Goal: Task Accomplishment & Management: Use online tool/utility

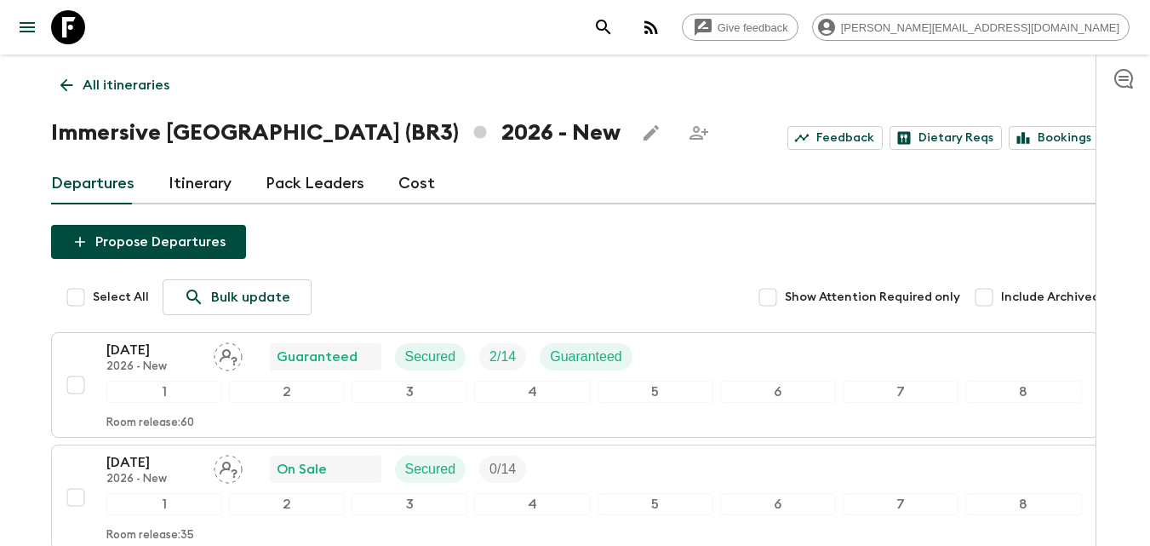
click at [403, 182] on link "Cost" at bounding box center [416, 183] width 37 height 41
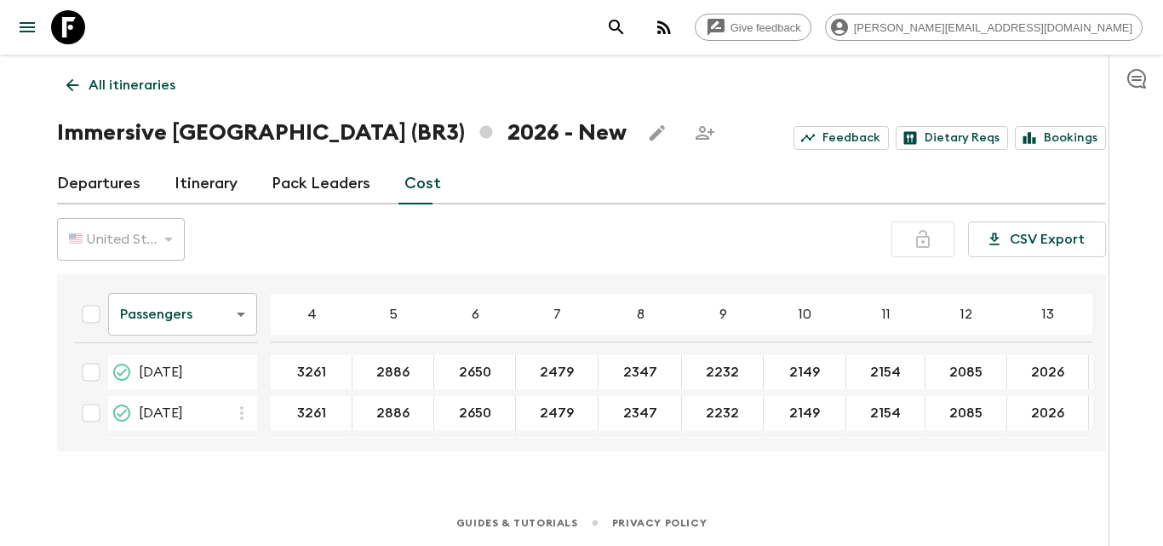
drag, startPoint x: 1092, startPoint y: 312, endPoint x: 1090, endPoint y: 331, distance: 18.8
click at [1090, 331] on div "Passengers passengersCost ​ 4 5 6 7 8 9 10 11 12 13 14 15 16 17 18 [DATE] 3261 …" at bounding box center [581, 362] width 1049 height 177
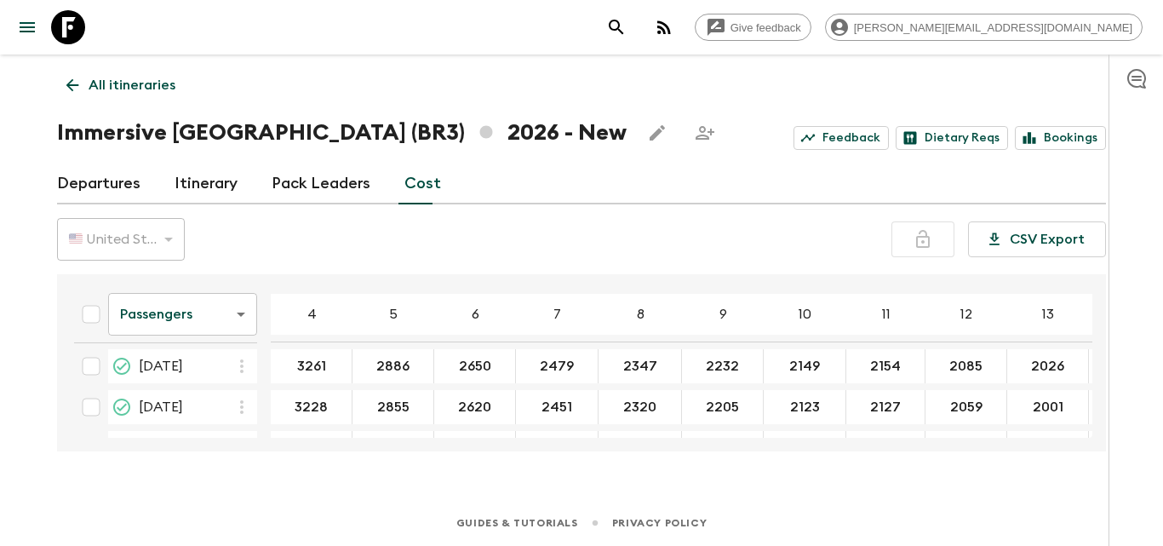
scroll to position [73, 0]
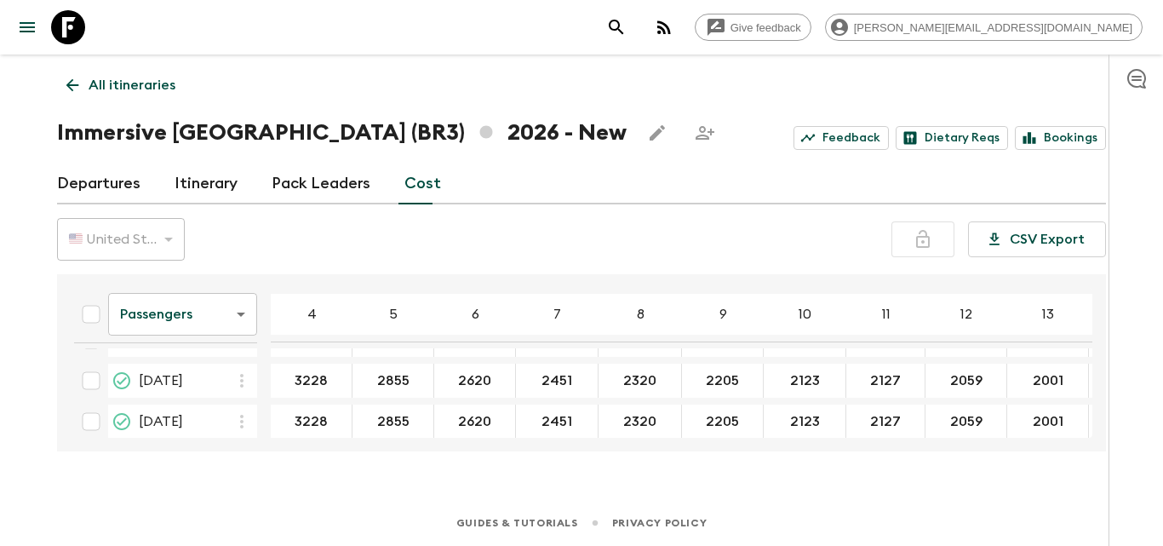
click at [1093, 330] on div "Passengers passengersCost ​ 4 5 6 7 8 9 10 11 12 13 14 15 16 17 18 [DATE] 3261 …" at bounding box center [581, 362] width 1049 height 177
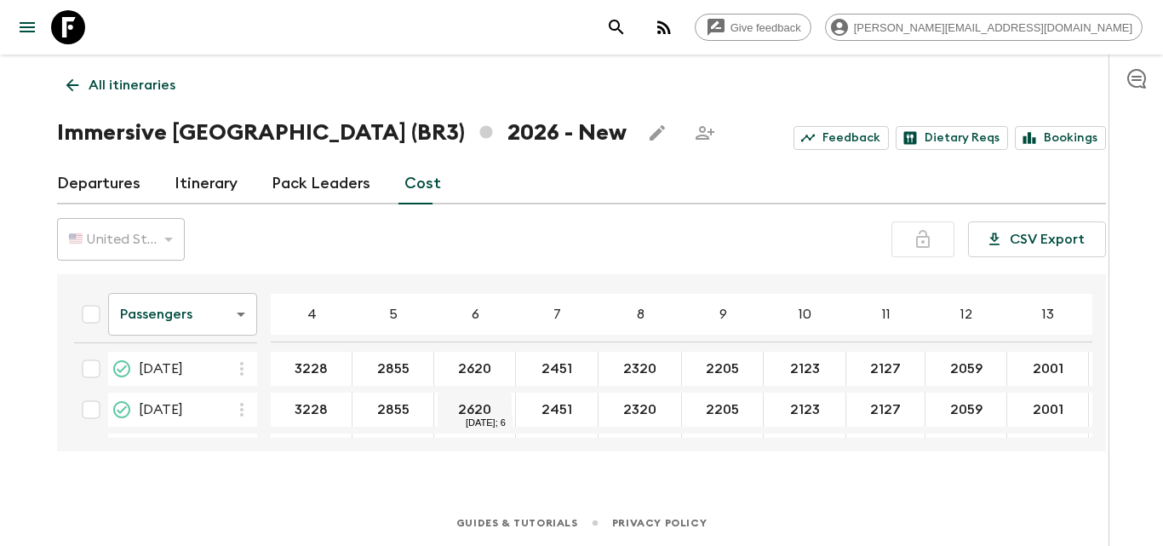
scroll to position [0, 0]
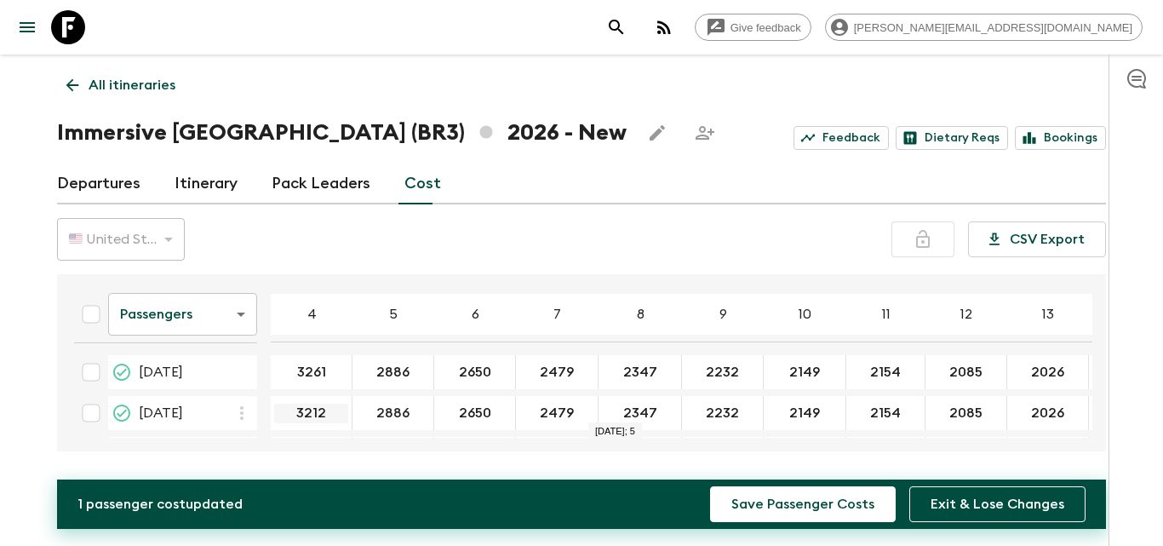
click at [334, 405] on input "3212" at bounding box center [311, 413] width 74 height 20
click at [335, 405] on input "3212" at bounding box center [311, 413] width 74 height 20
type input "3213"
type input "2841"
type input "2607"
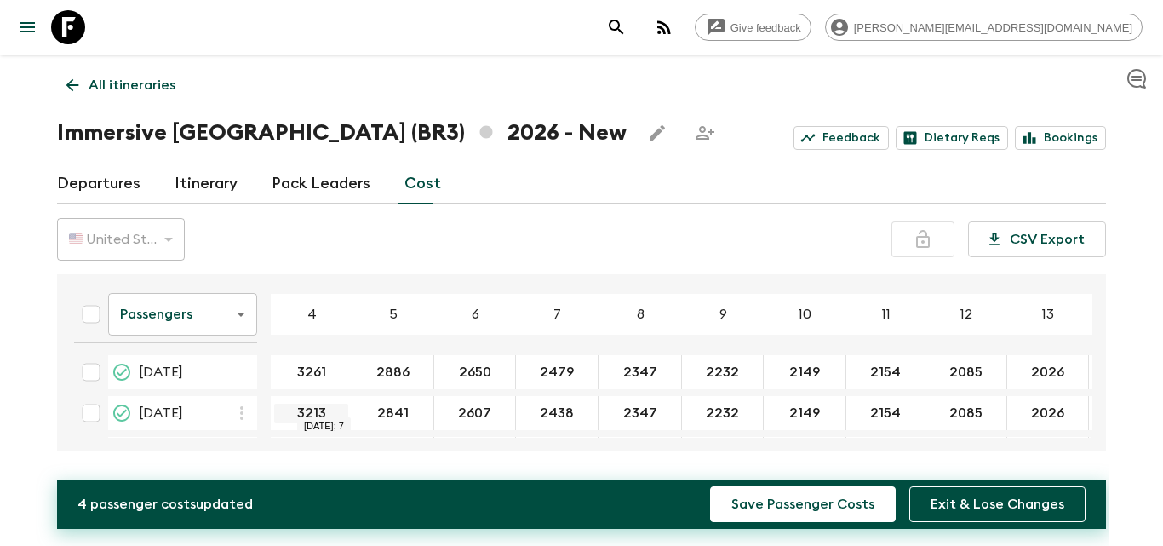
type input "2438"
type input "2307"
type input "2193"
type input "2110"
type input "2116"
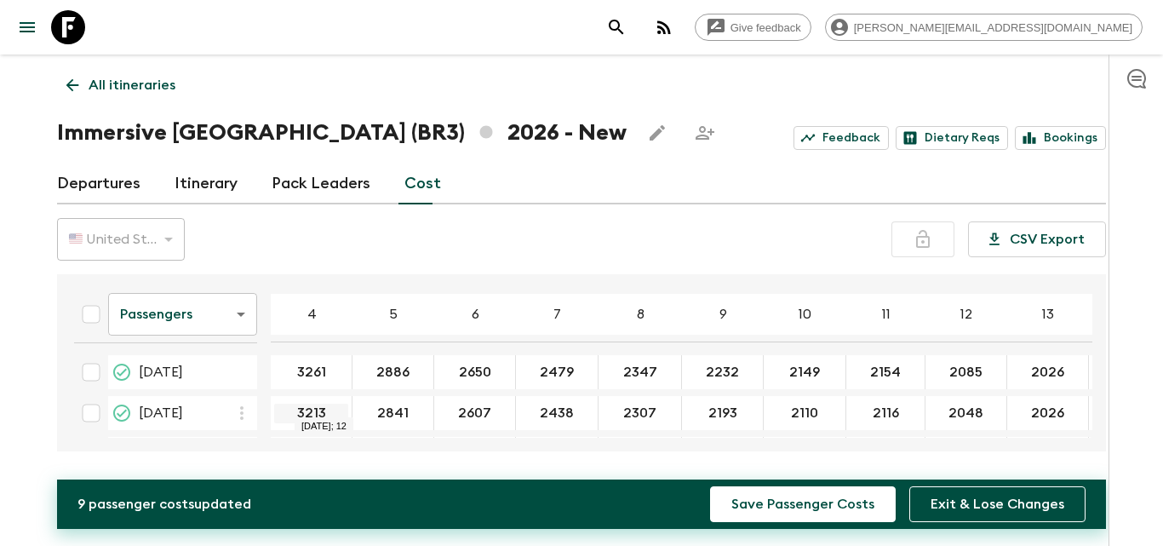
type input "2048"
type input "1989"
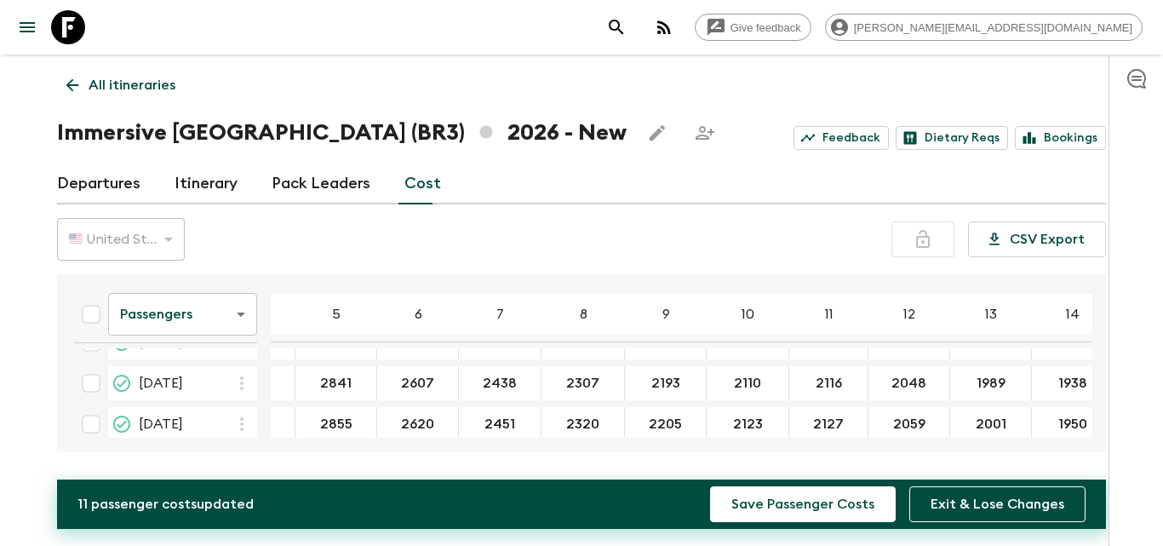
scroll to position [38, 57]
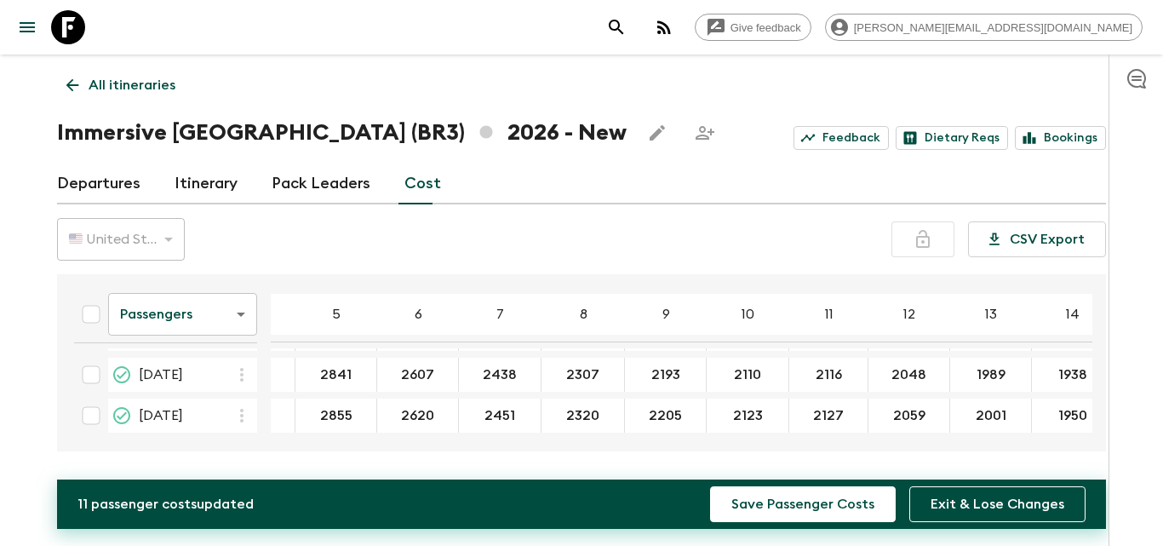
type input "1938"
click at [243, 419] on icon "button" at bounding box center [242, 415] width 20 height 20
click at [274, 454] on p "Paste From Above" at bounding box center [327, 453] width 119 height 20
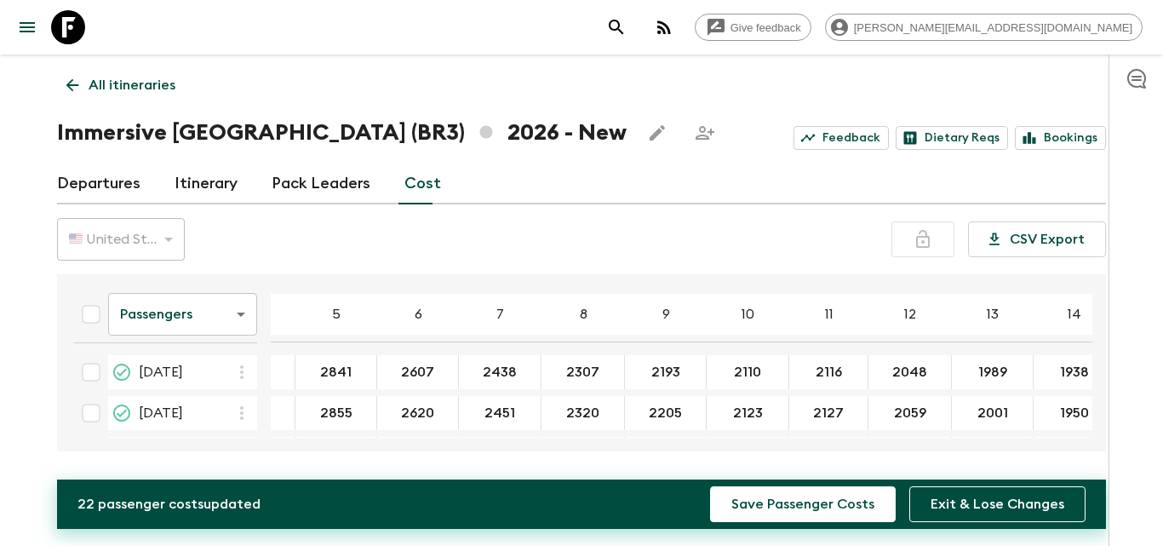
scroll to position [123, 57]
click at [243, 372] on icon "button" at bounding box center [242, 371] width 20 height 20
click at [304, 411] on p "Paste From Above" at bounding box center [327, 408] width 119 height 20
click at [240, 409] on icon "button" at bounding box center [242, 412] width 20 height 20
click at [303, 447] on p "Paste From Above" at bounding box center [327, 449] width 119 height 20
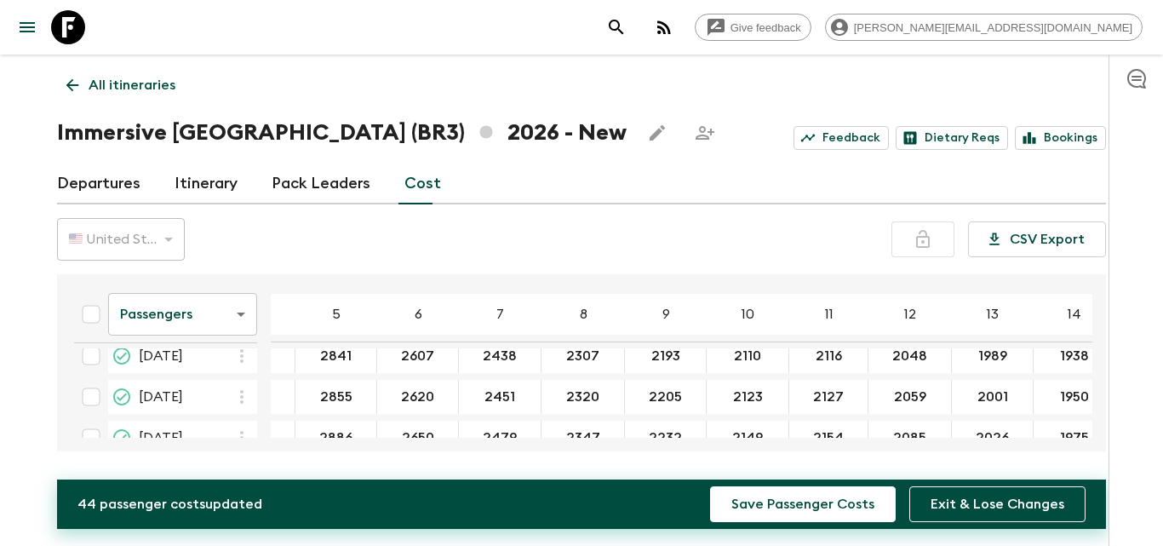
scroll to position [209, 57]
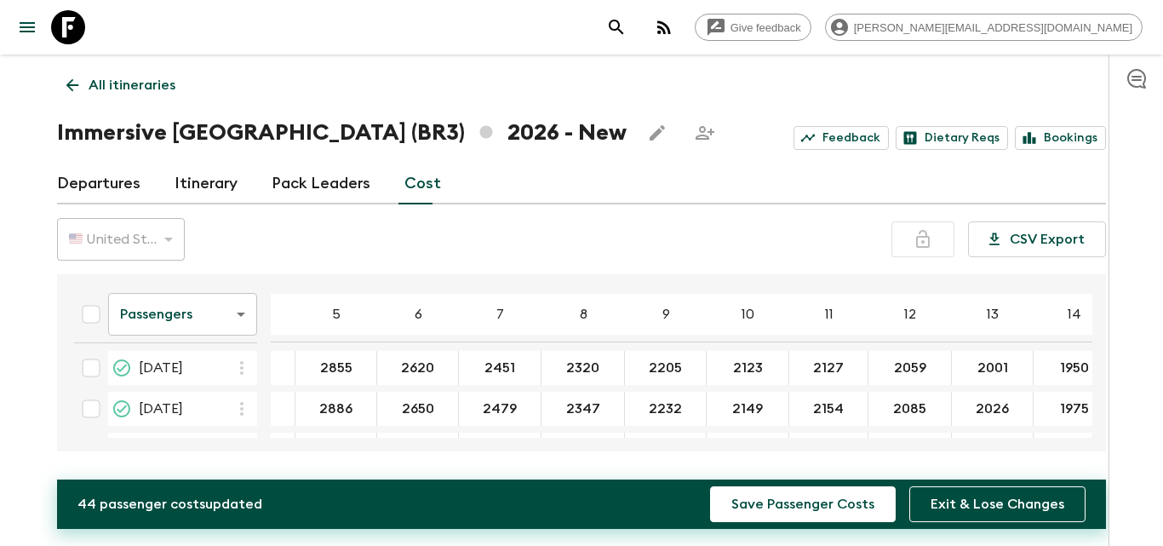
click at [238, 369] on icon "button" at bounding box center [242, 367] width 20 height 20
click at [303, 408] on p "Paste From Above" at bounding box center [327, 405] width 119 height 20
click at [244, 410] on icon "button" at bounding box center [242, 408] width 20 height 20
click at [304, 451] on p "Paste From Above" at bounding box center [327, 446] width 119 height 20
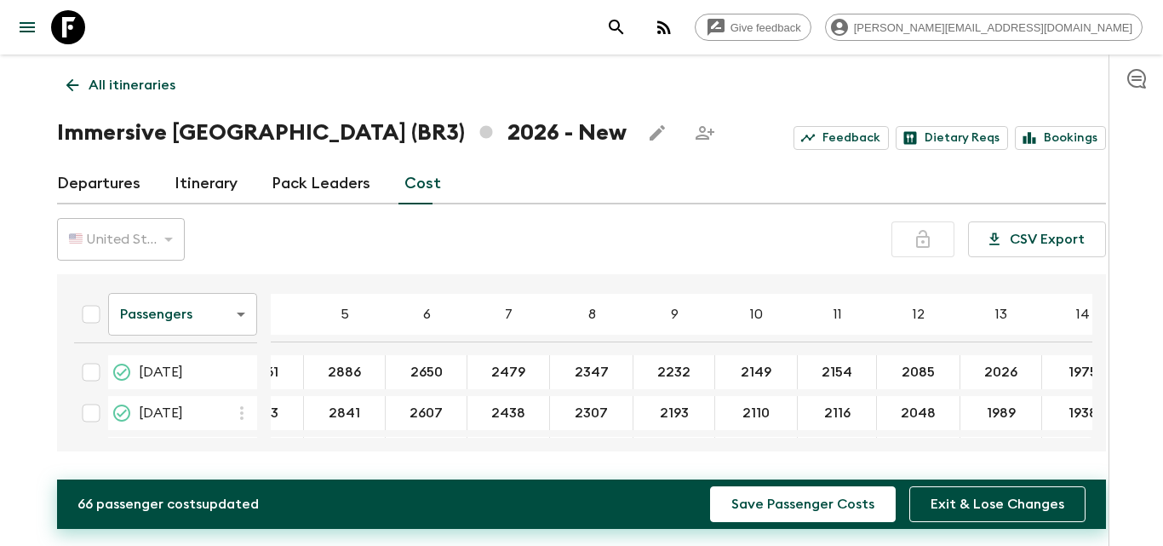
scroll to position [0, 0]
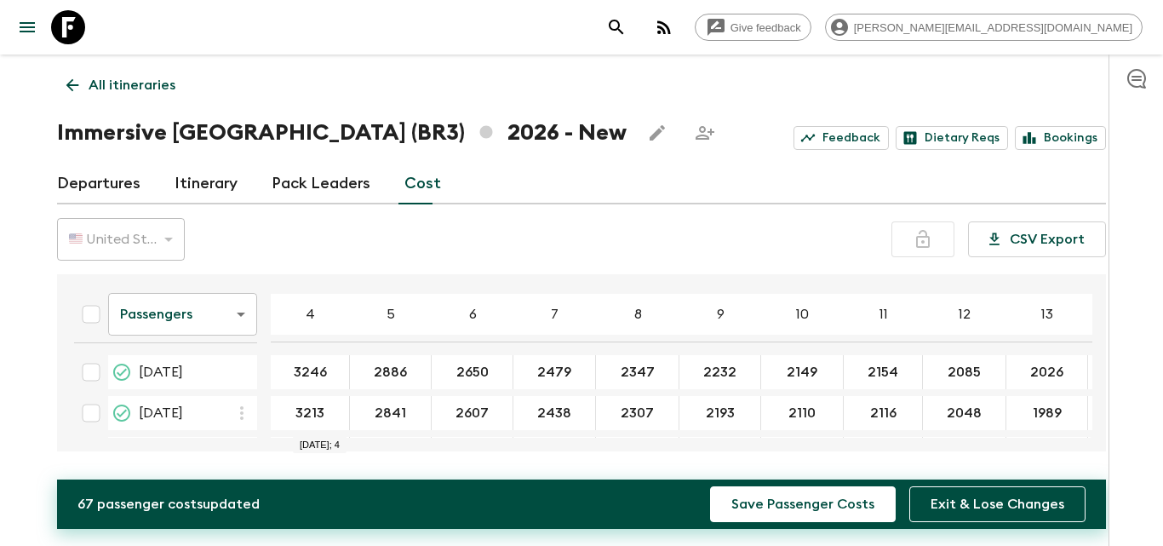
type input "3246"
type input "2871"
type input "2636"
type input "2466"
type input "2335"
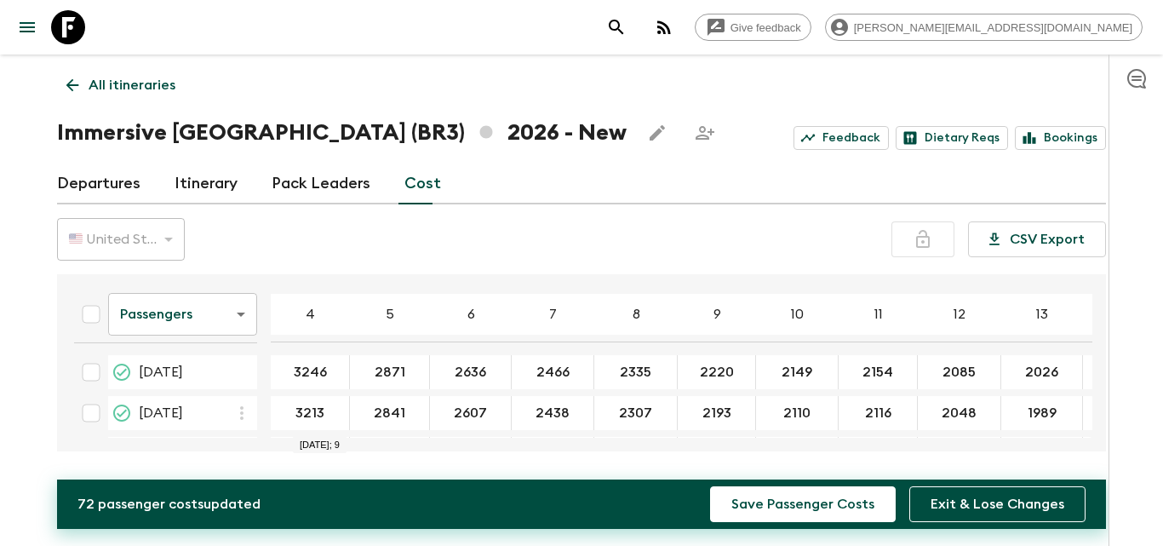
type input "2220"
type input "2137"
type input "2142"
type input "2073"
type input "2014"
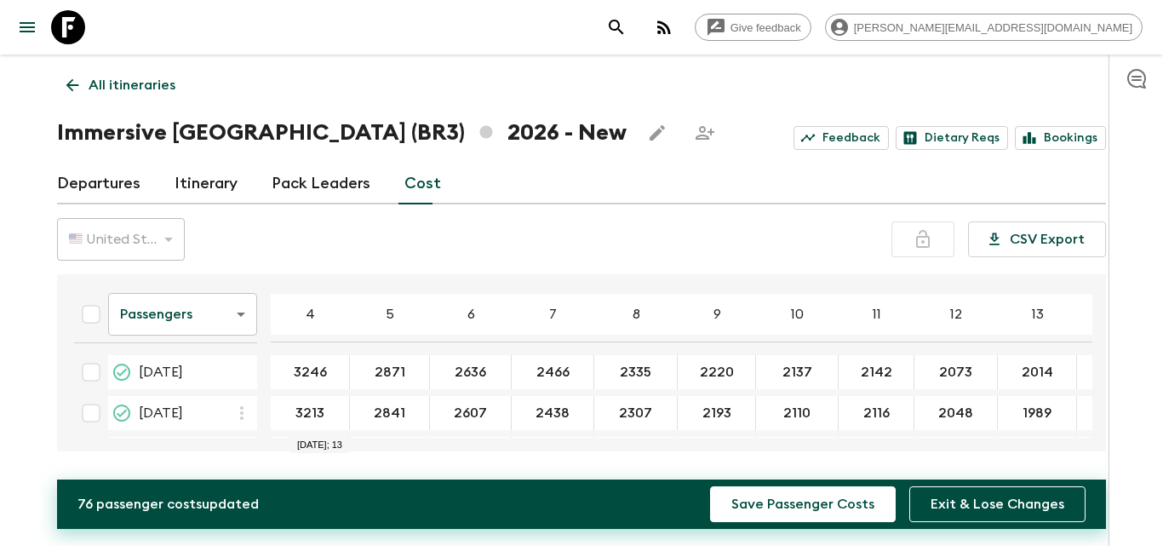
scroll to position [0, 44]
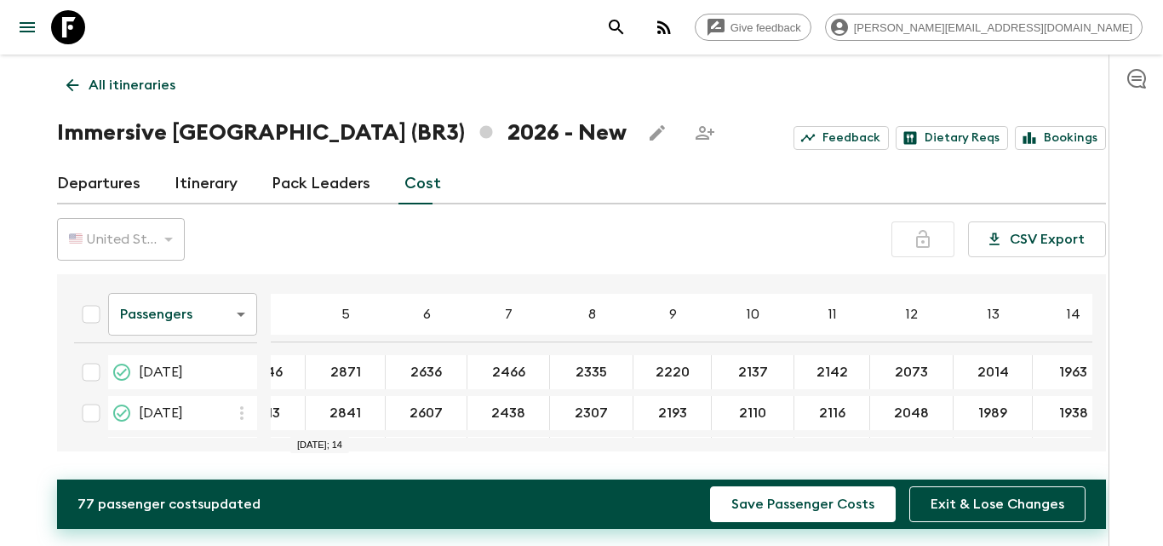
type input "1963"
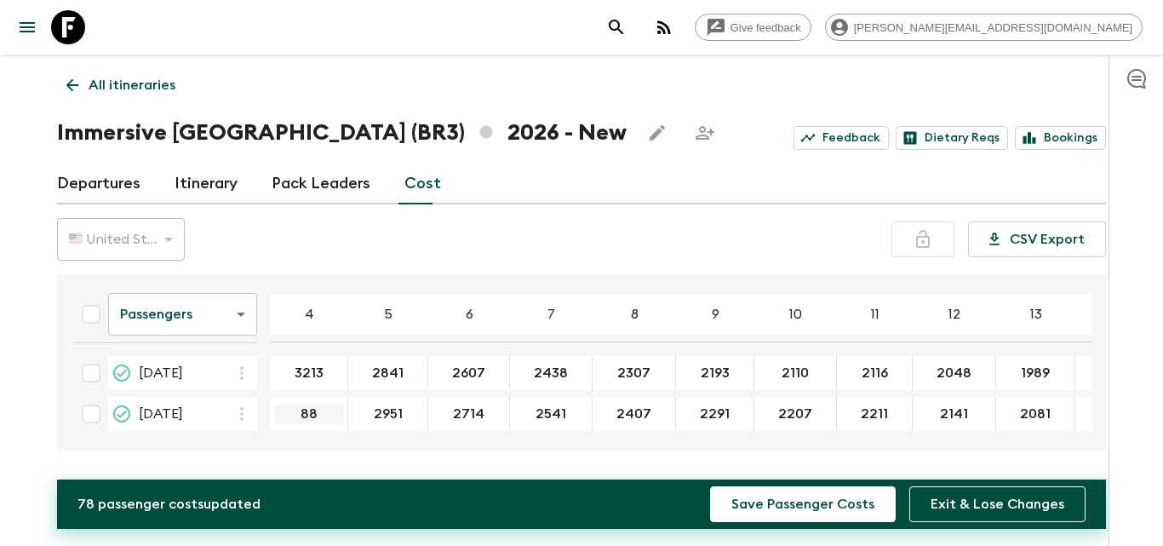
click at [312, 404] on input "88" at bounding box center [309, 414] width 70 height 20
type input "3288"
type input "2911"
type input "2674"
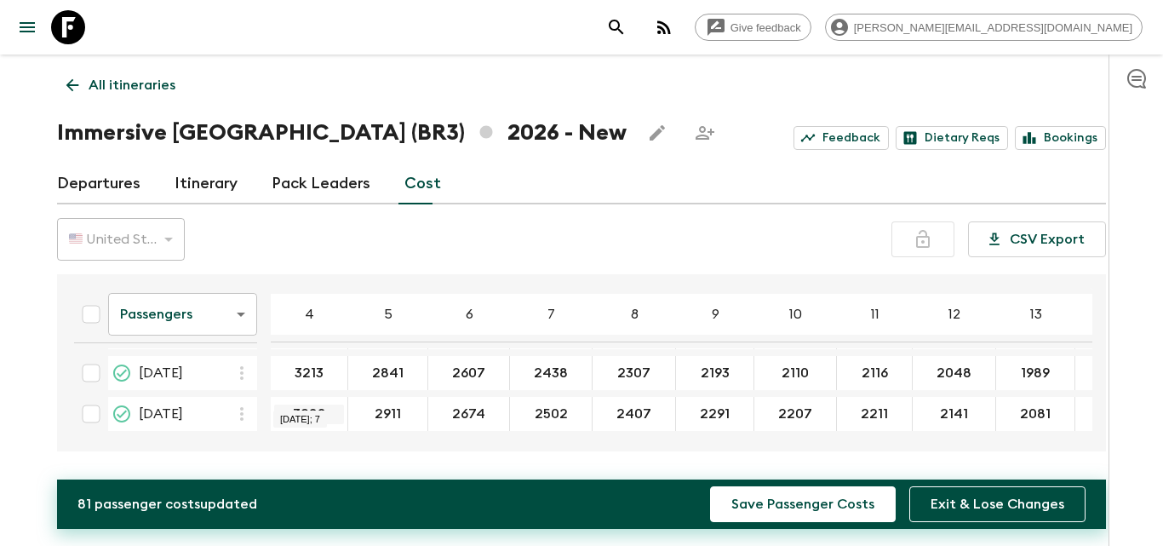
type input "2502"
type input "2370"
type input "2254"
type input "2170"
type input "2175"
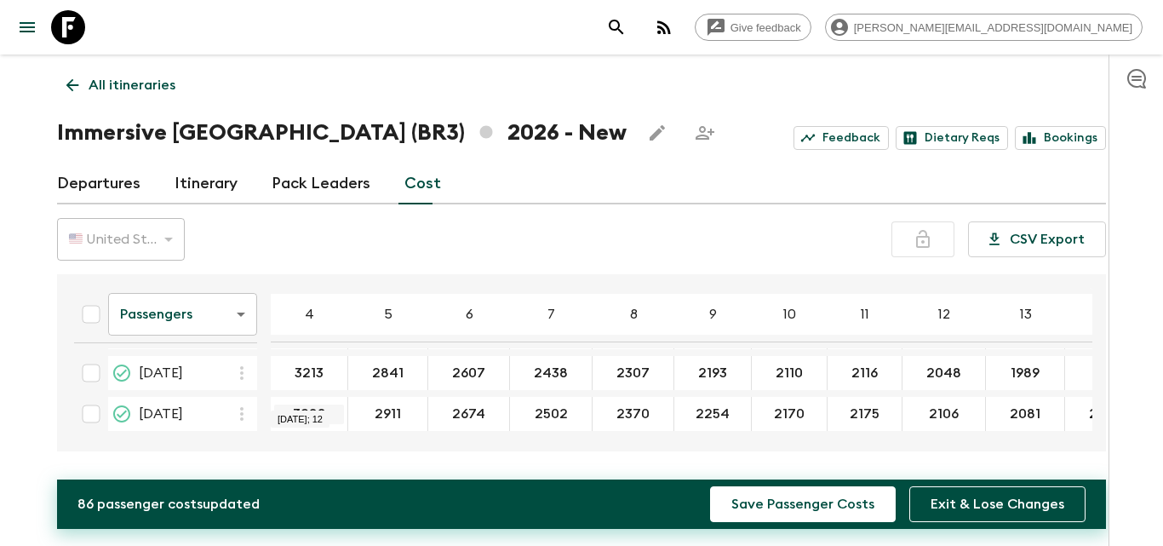
type input "2106"
type input "2047"
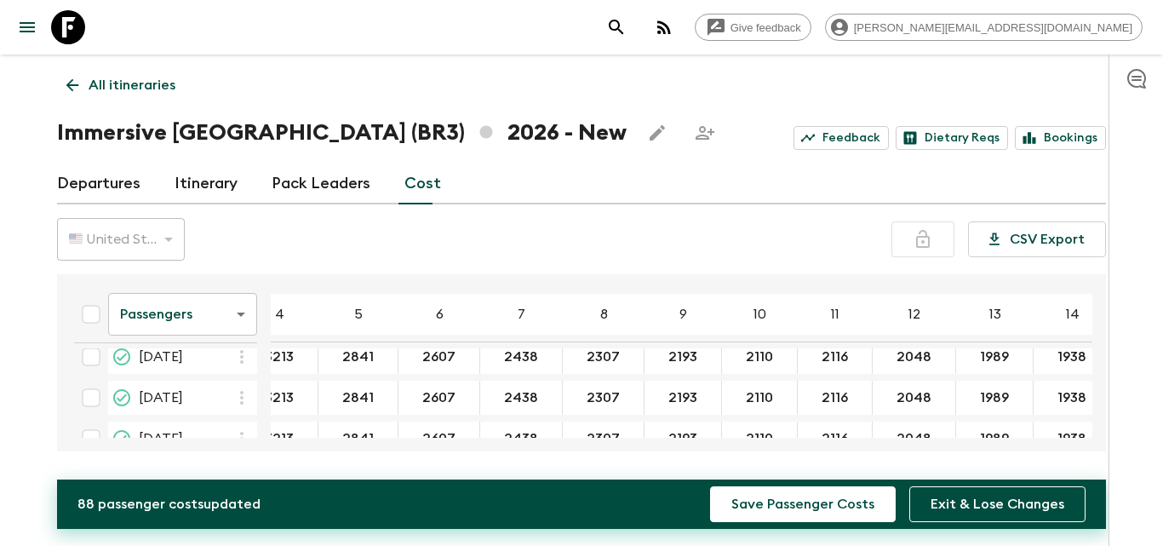
scroll to position [169, 30]
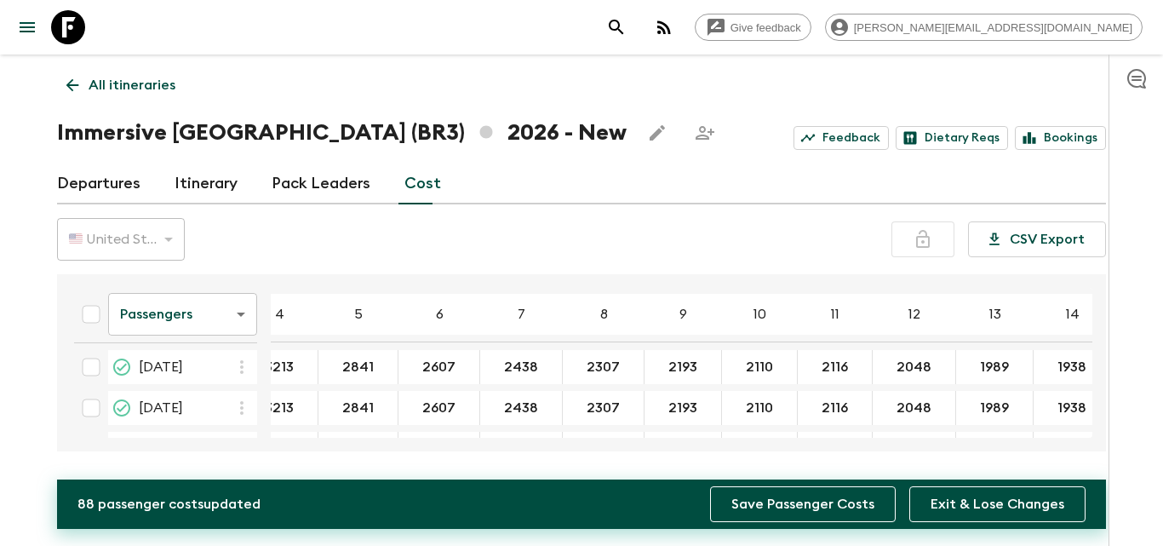
type input "1995"
click at [851, 496] on button "Save Passenger Costs" at bounding box center [803, 504] width 186 height 36
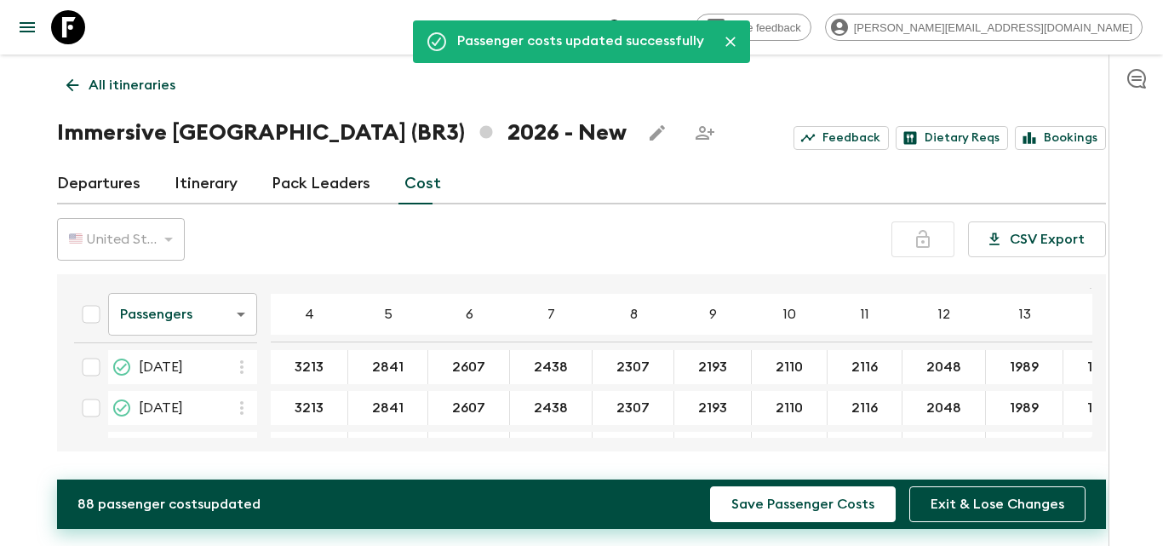
scroll to position [251, 30]
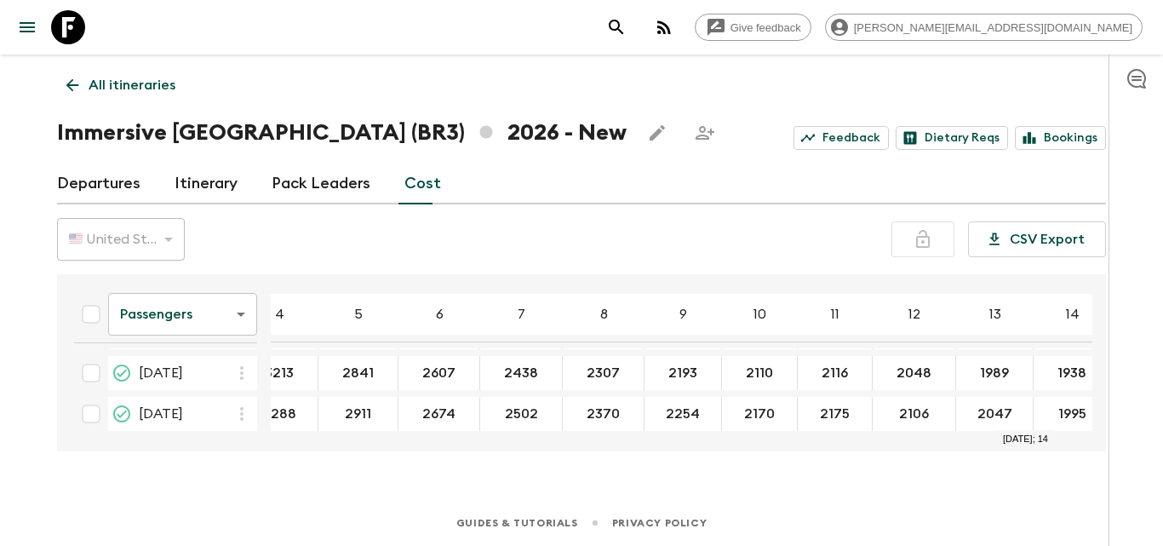
click at [243, 315] on body "Give feedback [PERSON_NAME][EMAIL_ADDRESS][DOMAIN_NAME] Passenger costs updated…" at bounding box center [581, 273] width 1163 height 546
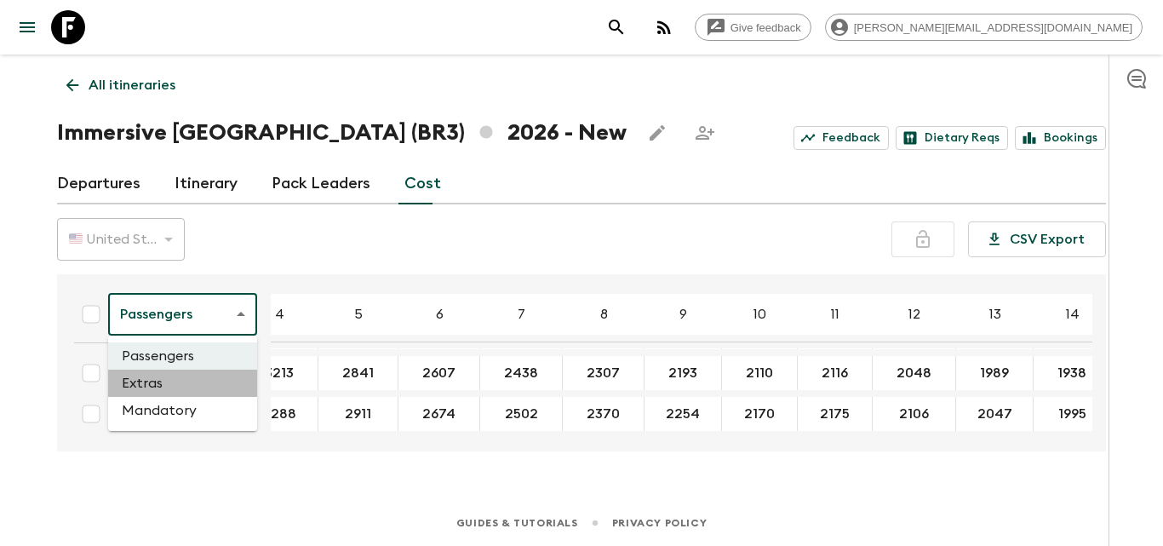
click at [140, 386] on li "Extras" at bounding box center [182, 382] width 149 height 27
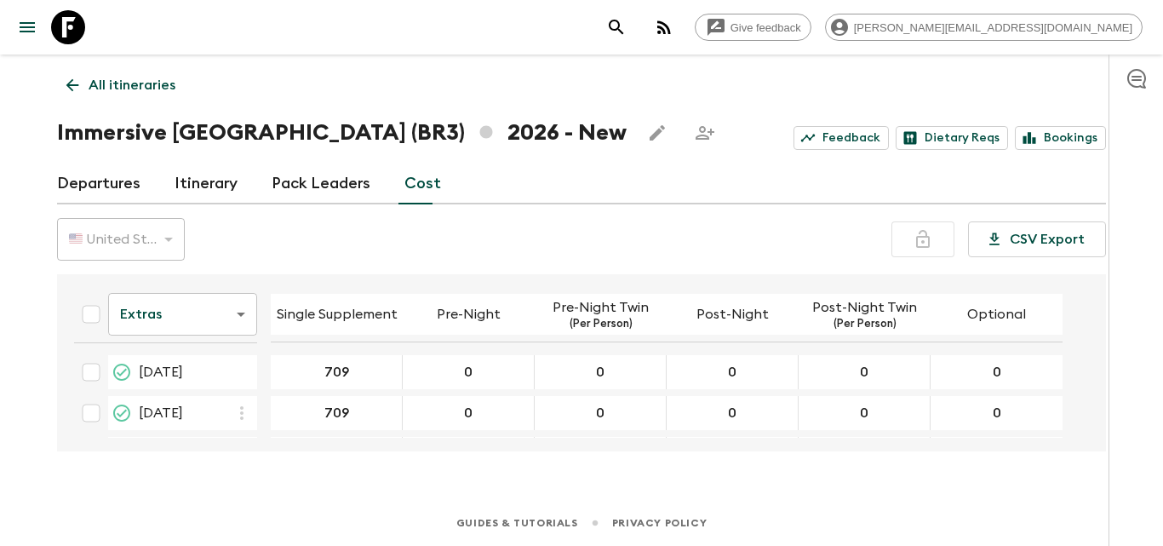
scroll to position [244, 0]
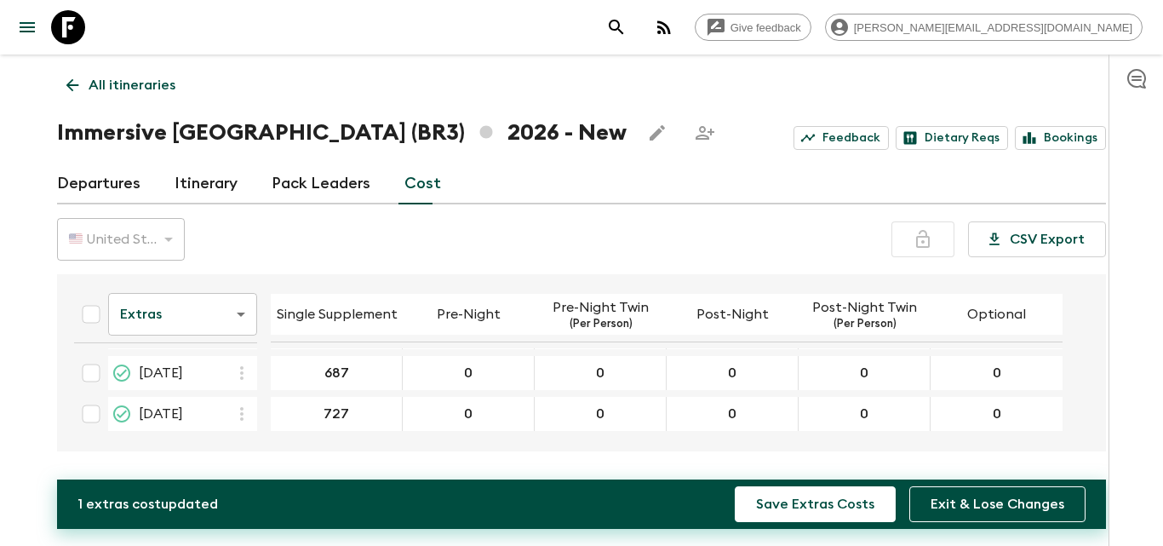
type input "727"
click at [342, 412] on input "709" at bounding box center [336, 413] width 124 height 20
type input "677"
click at [243, 409] on icon "button" at bounding box center [242, 413] width 20 height 20
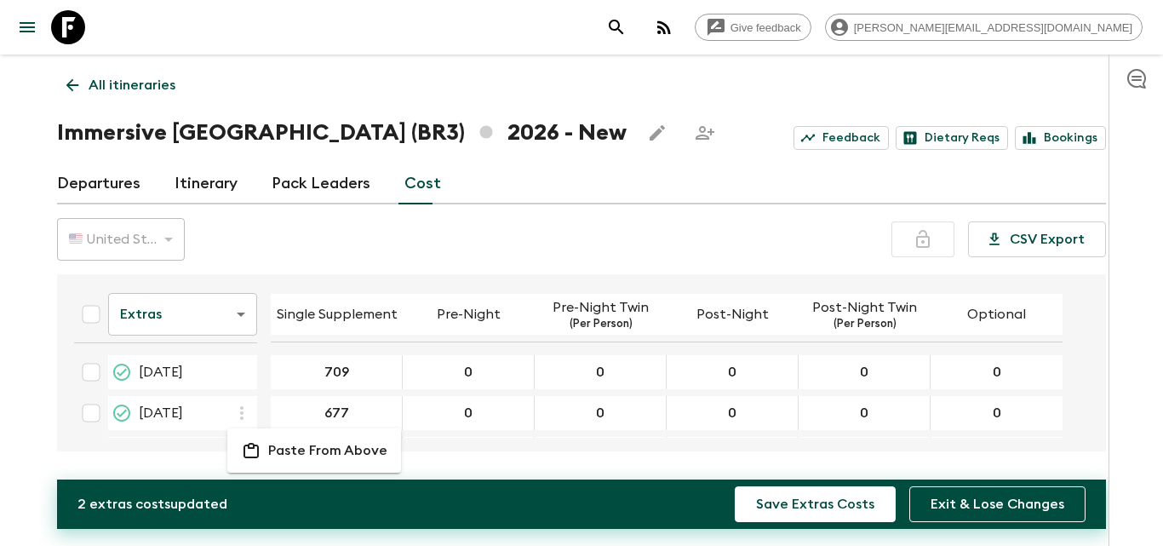
click at [397, 418] on div at bounding box center [581, 273] width 1163 height 546
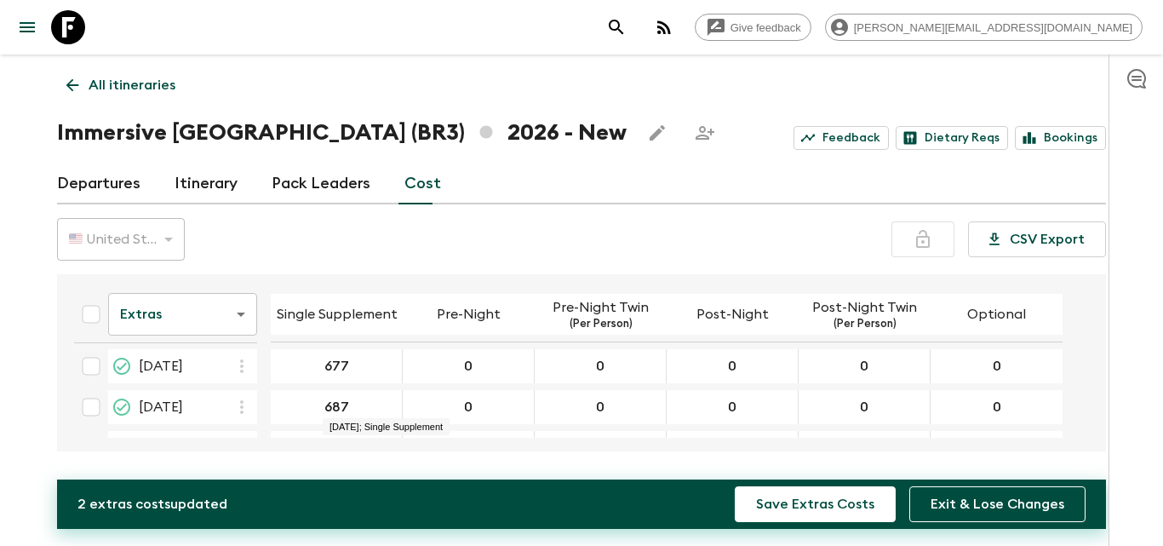
scroll to position [85, 0]
click at [243, 375] on icon "button" at bounding box center [242, 368] width 20 height 20
click at [266, 408] on li "Paste From Above" at bounding box center [314, 406] width 174 height 31
click at [243, 409] on icon "button" at bounding box center [241, 410] width 3 height 14
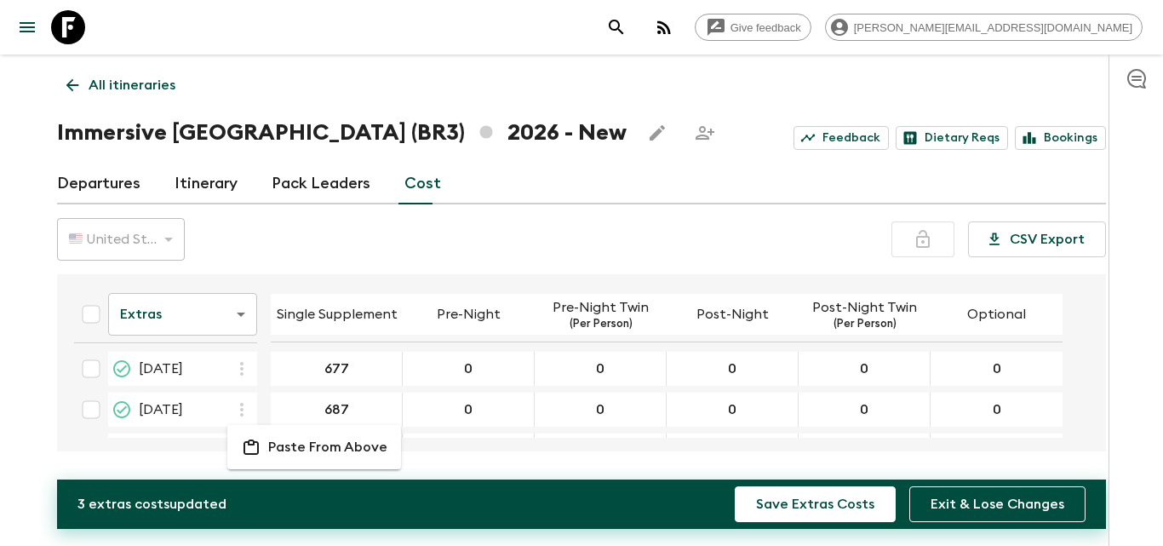
click at [275, 442] on p "Paste From Above" at bounding box center [327, 447] width 119 height 20
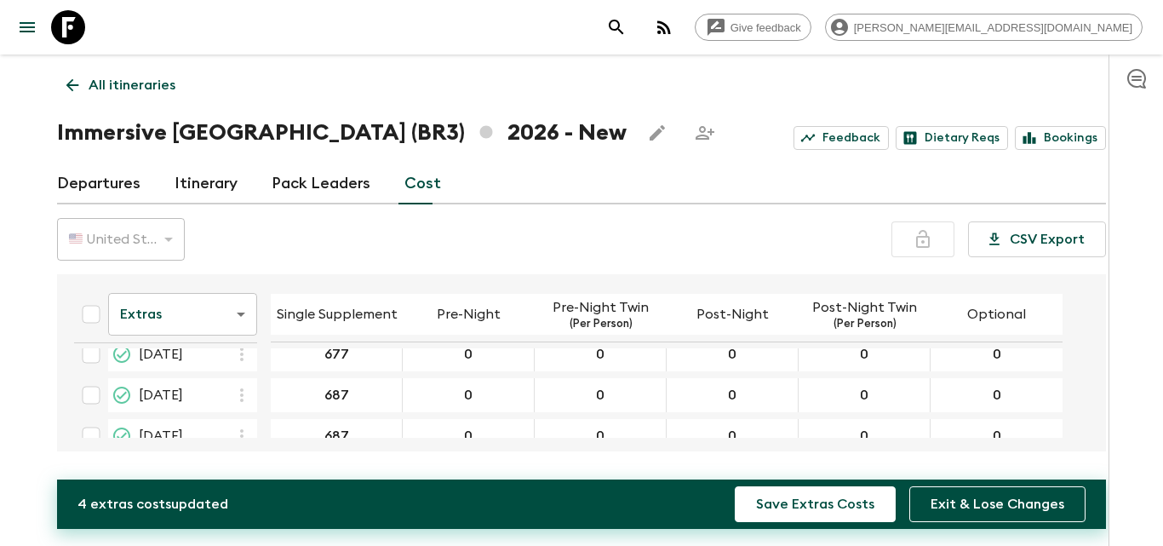
scroll to position [170, 0]
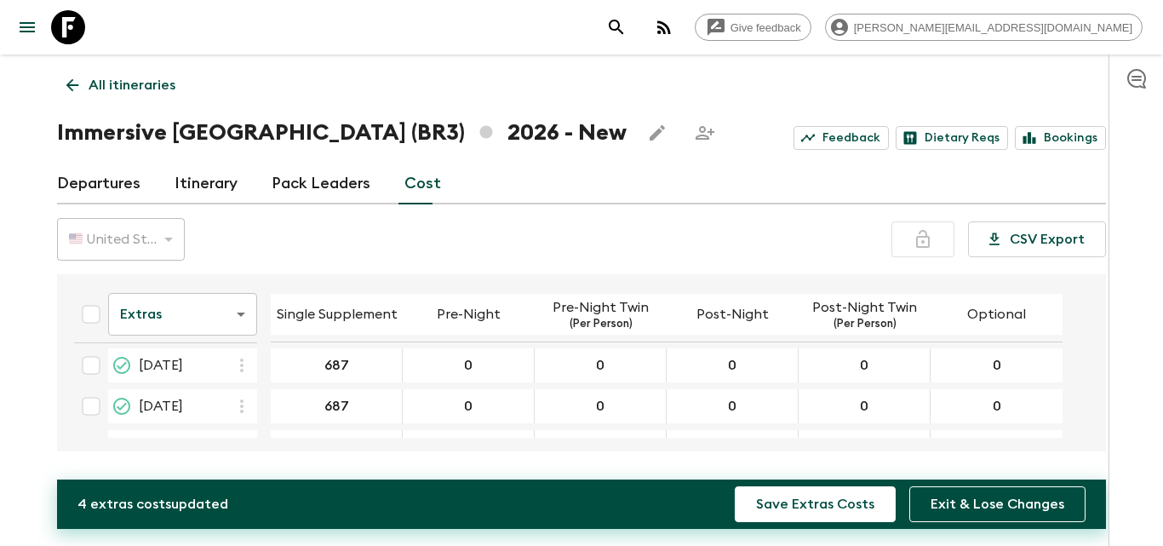
click at [242, 372] on icon "button" at bounding box center [242, 365] width 20 height 20
click at [260, 412] on li "Paste From Above" at bounding box center [314, 402] width 174 height 31
click at [245, 413] on icon "button" at bounding box center [242, 406] width 20 height 20
click at [289, 451] on p "Paste From Above" at bounding box center [327, 443] width 119 height 20
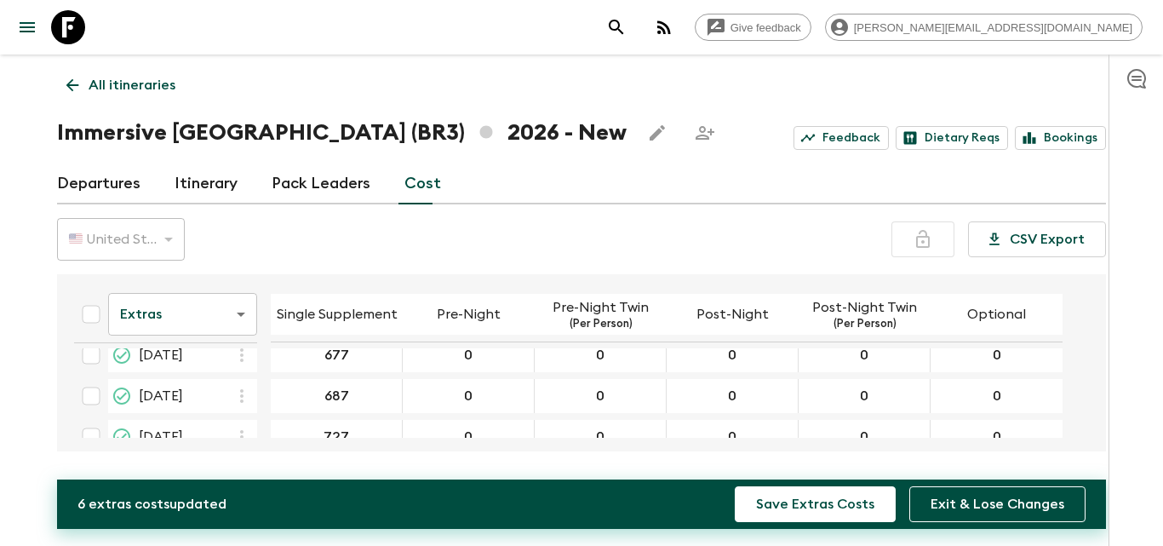
scroll to position [244, 0]
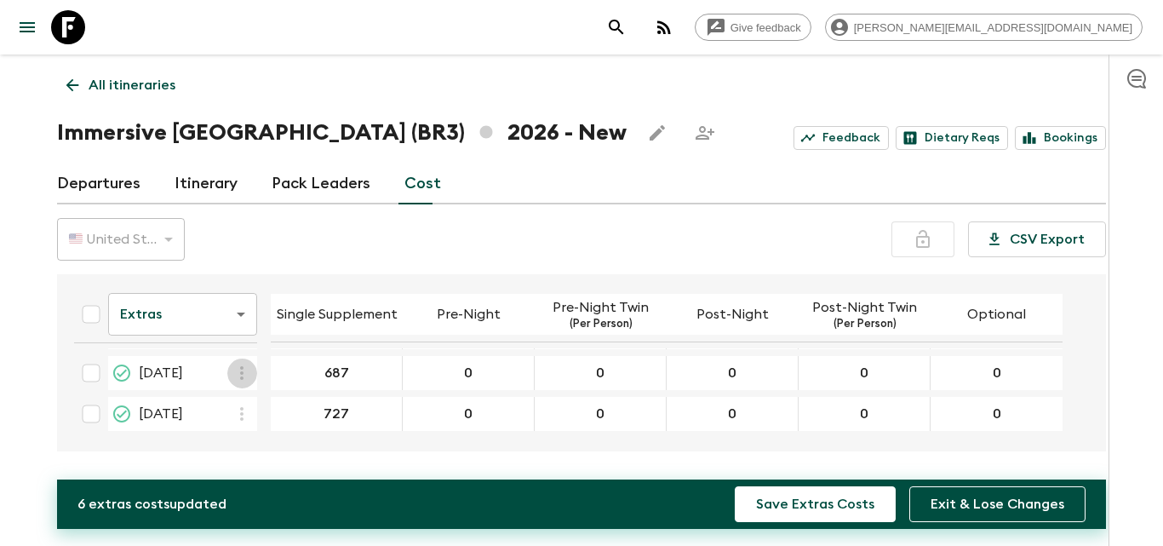
click at [244, 378] on icon "button" at bounding box center [242, 373] width 20 height 20
click at [279, 412] on p "Paste From Above" at bounding box center [327, 410] width 119 height 20
type input "677"
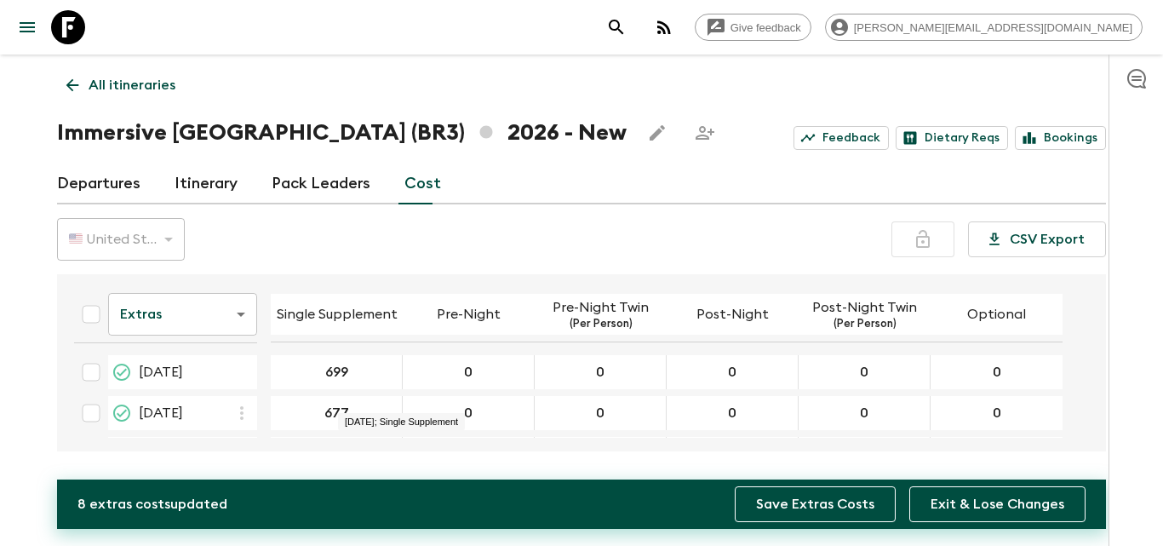
type input "699"
click at [814, 500] on button "Save Extras Costs" at bounding box center [815, 504] width 161 height 36
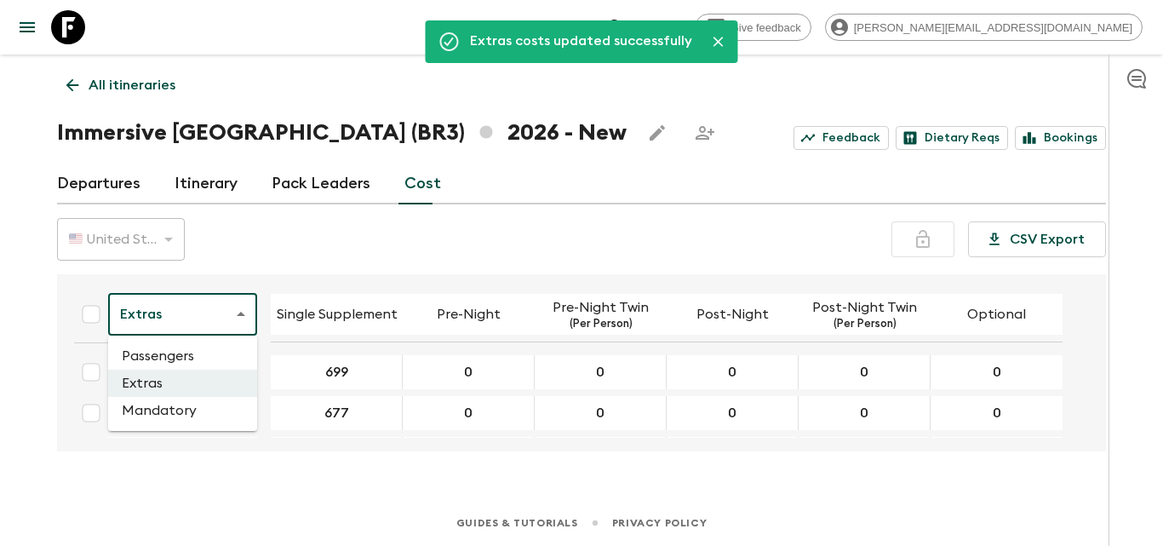
click at [236, 310] on body "Give feedback [PERSON_NAME][EMAIL_ADDRESS][DOMAIN_NAME] Extras costs updated su…" at bounding box center [581, 273] width 1163 height 546
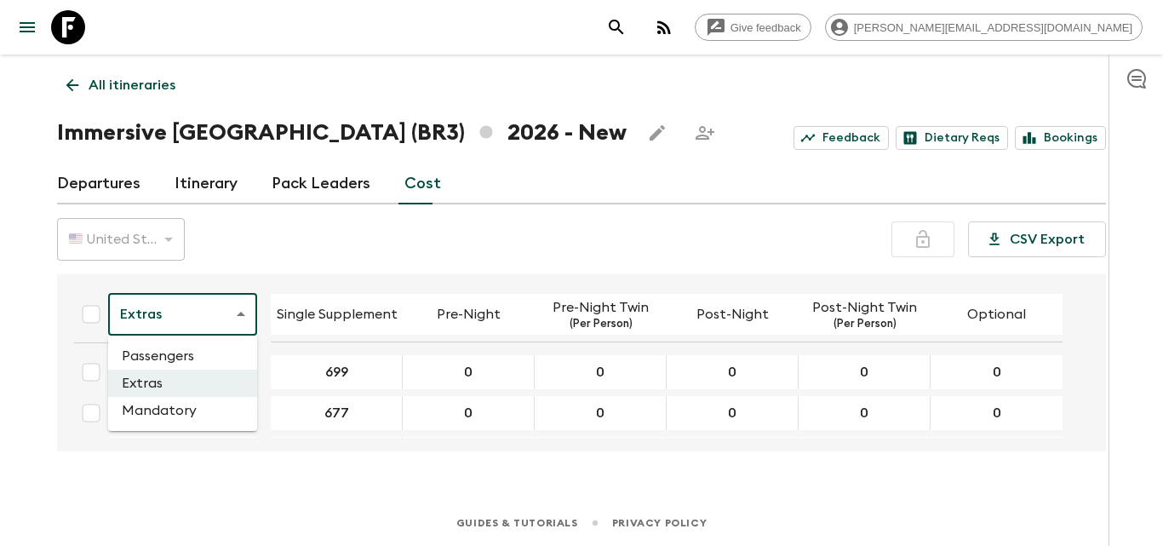
click at [193, 410] on li "Mandatory" at bounding box center [182, 410] width 149 height 27
